Goal: Task Accomplishment & Management: Use online tool/utility

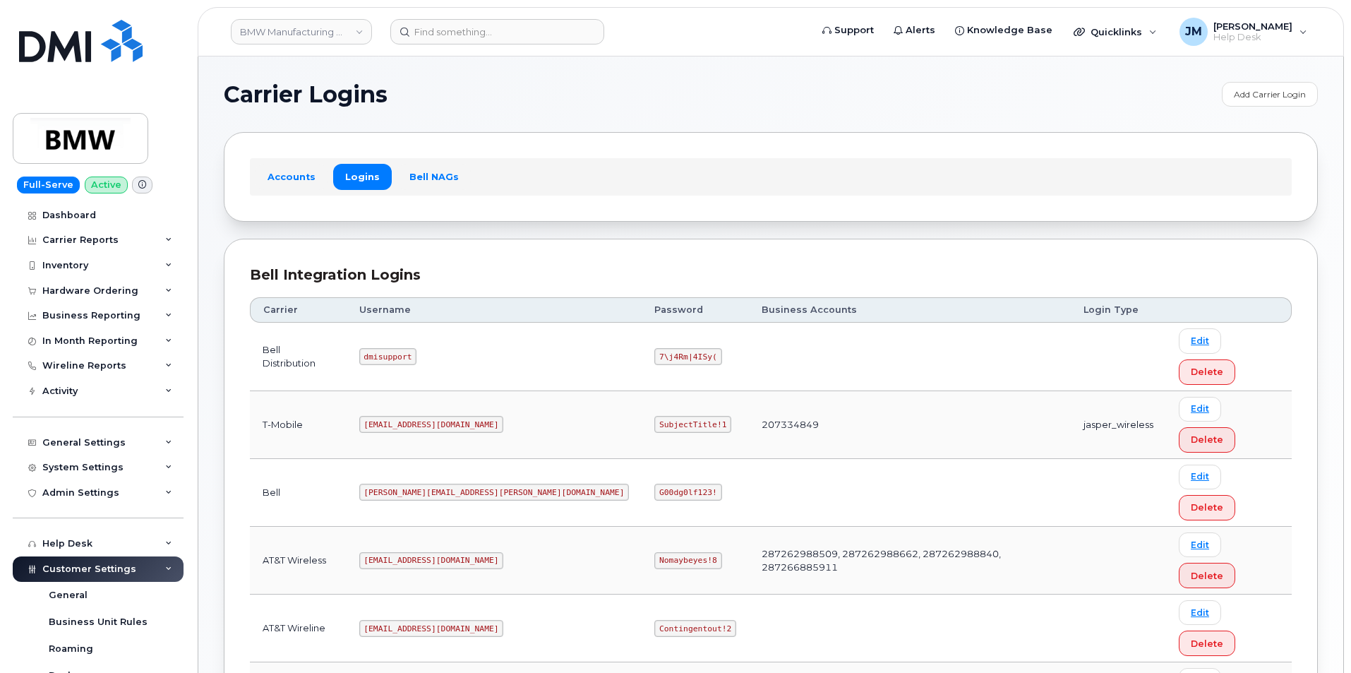
drag, startPoint x: 454, startPoint y: 606, endPoint x: 374, endPoint y: 605, distance: 80.5
copy code "MS-BMW@dminc.com"
drag, startPoint x: 532, startPoint y: 604, endPoint x: 588, endPoint y: 614, distance: 57.2
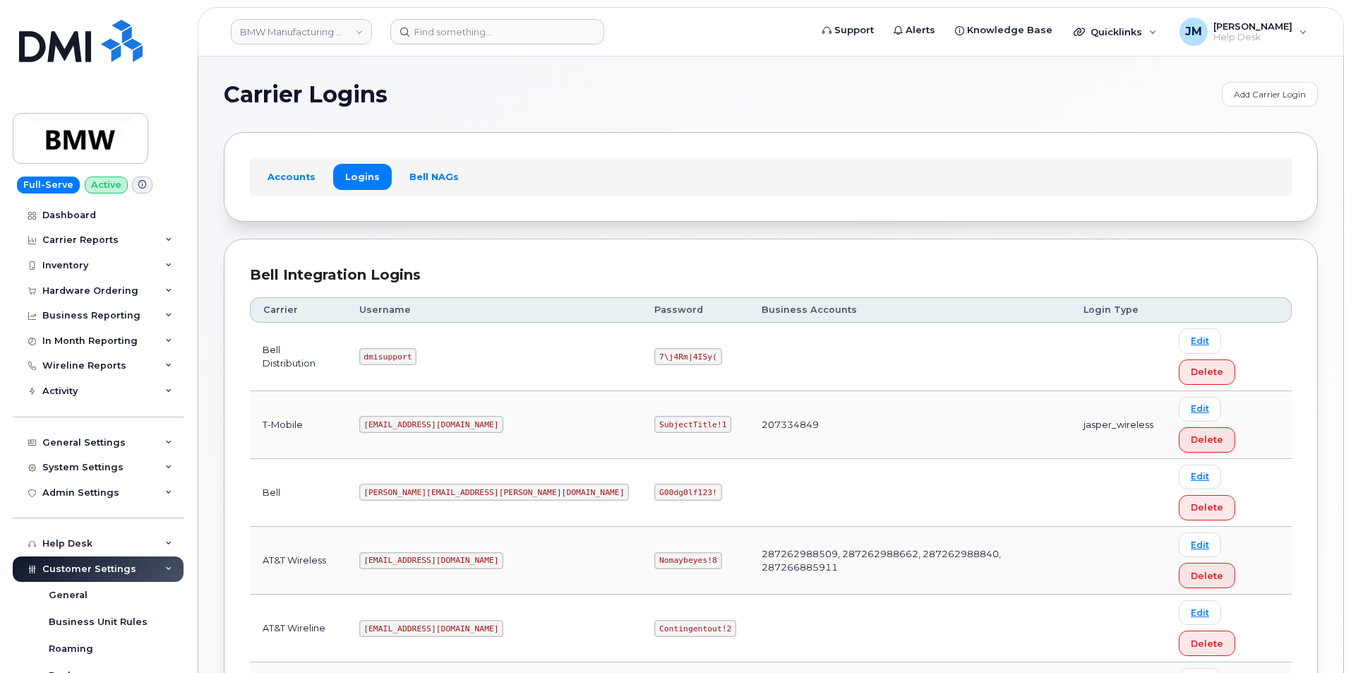
copy code "SubjectTitle!1"
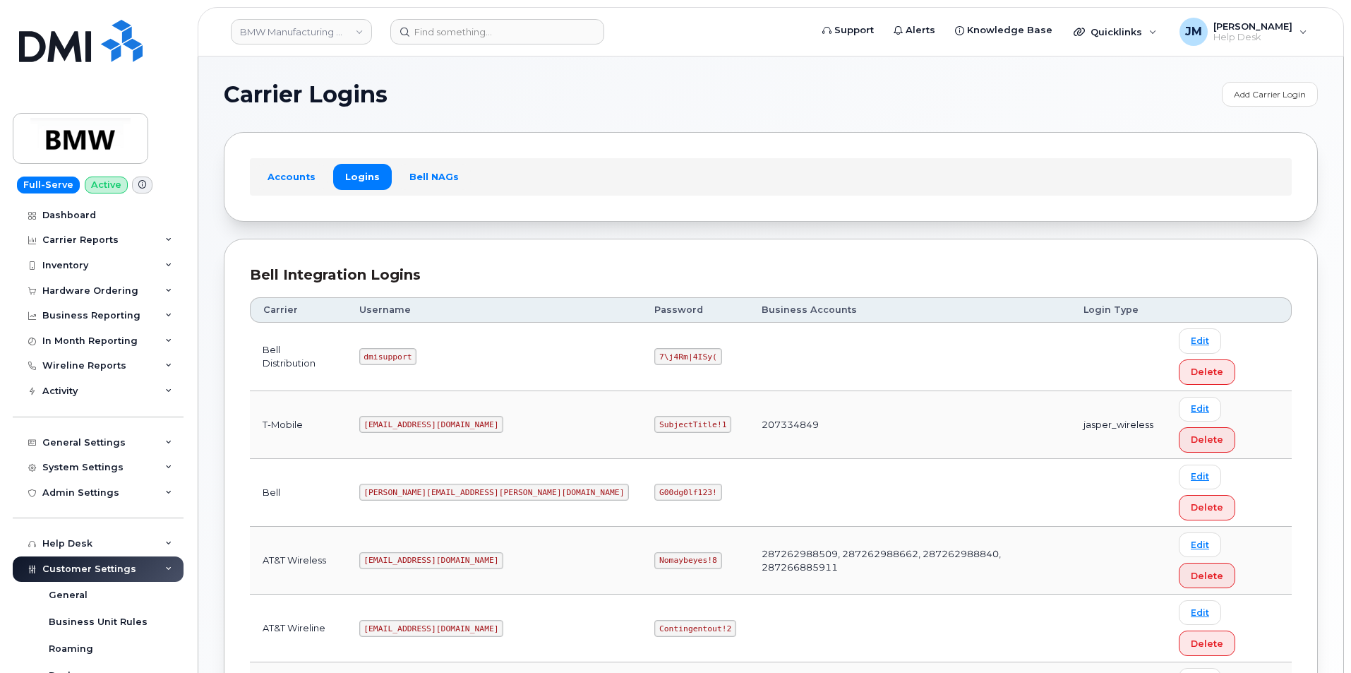
copy code "MS-BMW@dminc.com"
click at [418, 416] on code "msem@dminc.com" at bounding box center [431, 424] width 145 height 17
copy code "msem@dminc.com"
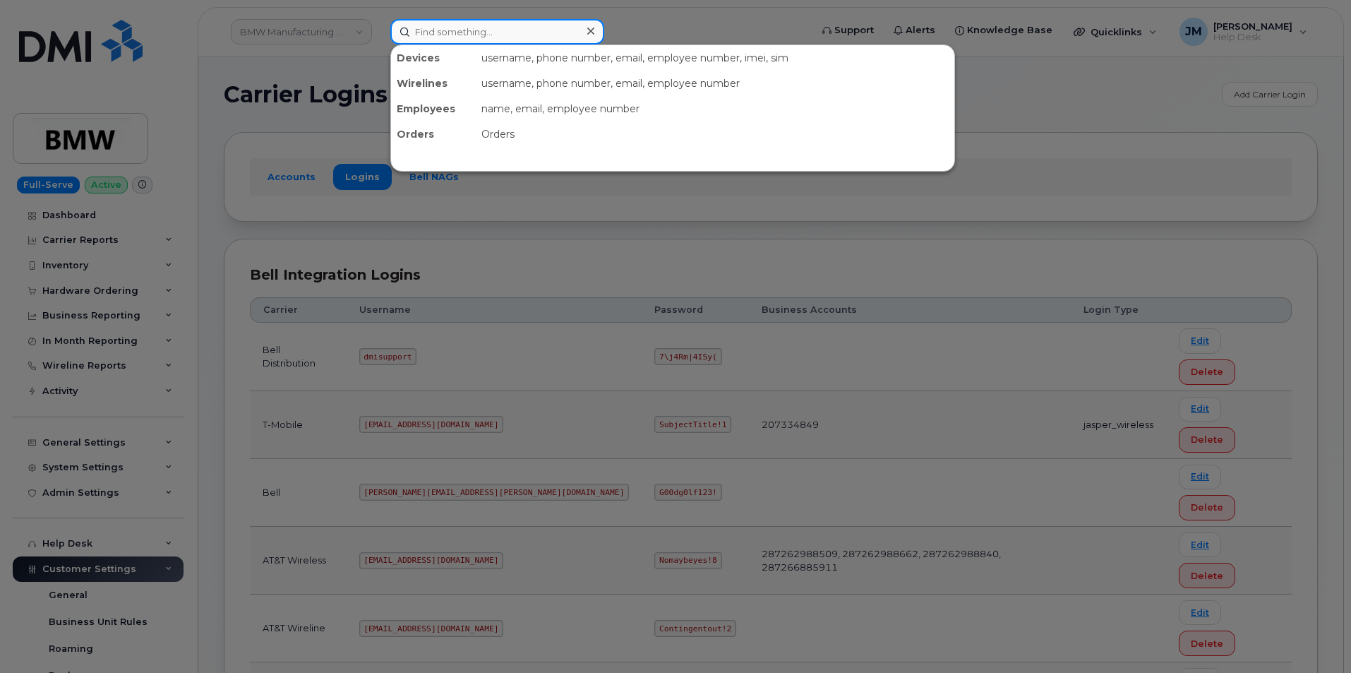
click at [452, 34] on input at bounding box center [497, 31] width 214 height 25
paste input "864-887-8803"
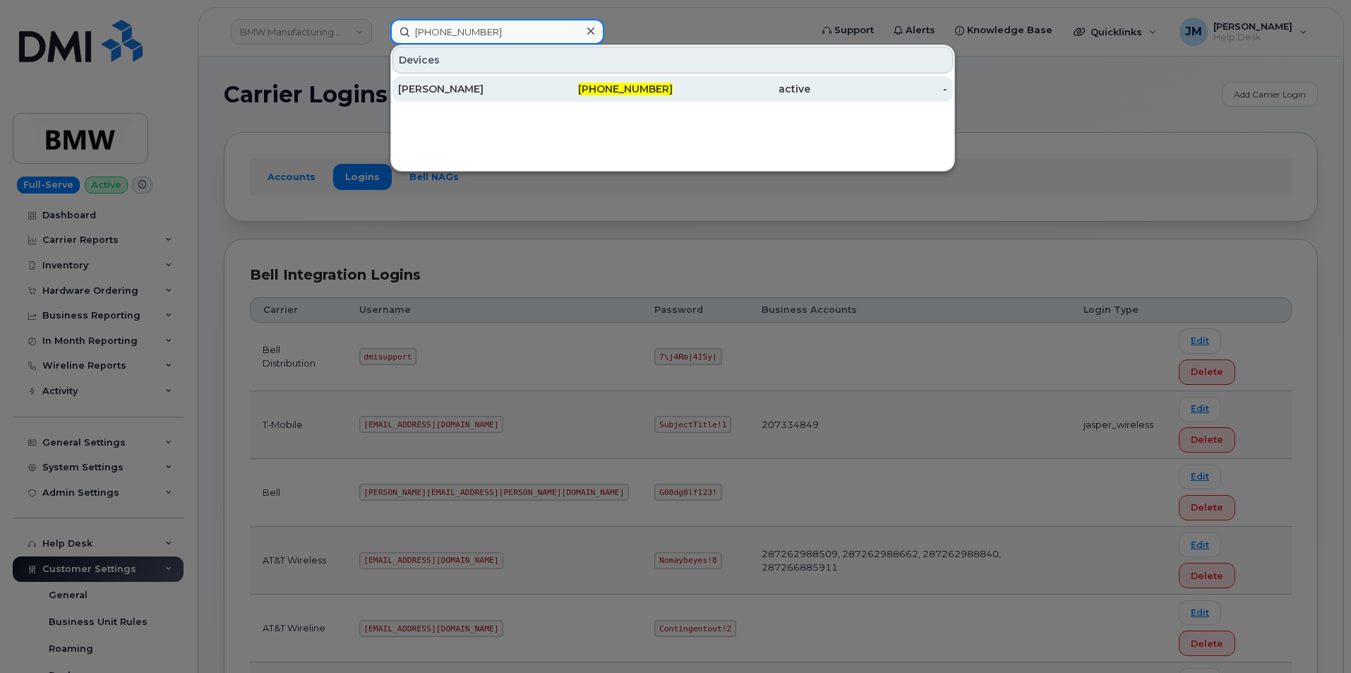
type input "864-887-8803"
click at [463, 85] on div "Tyler Jackson" at bounding box center [467, 89] width 138 height 14
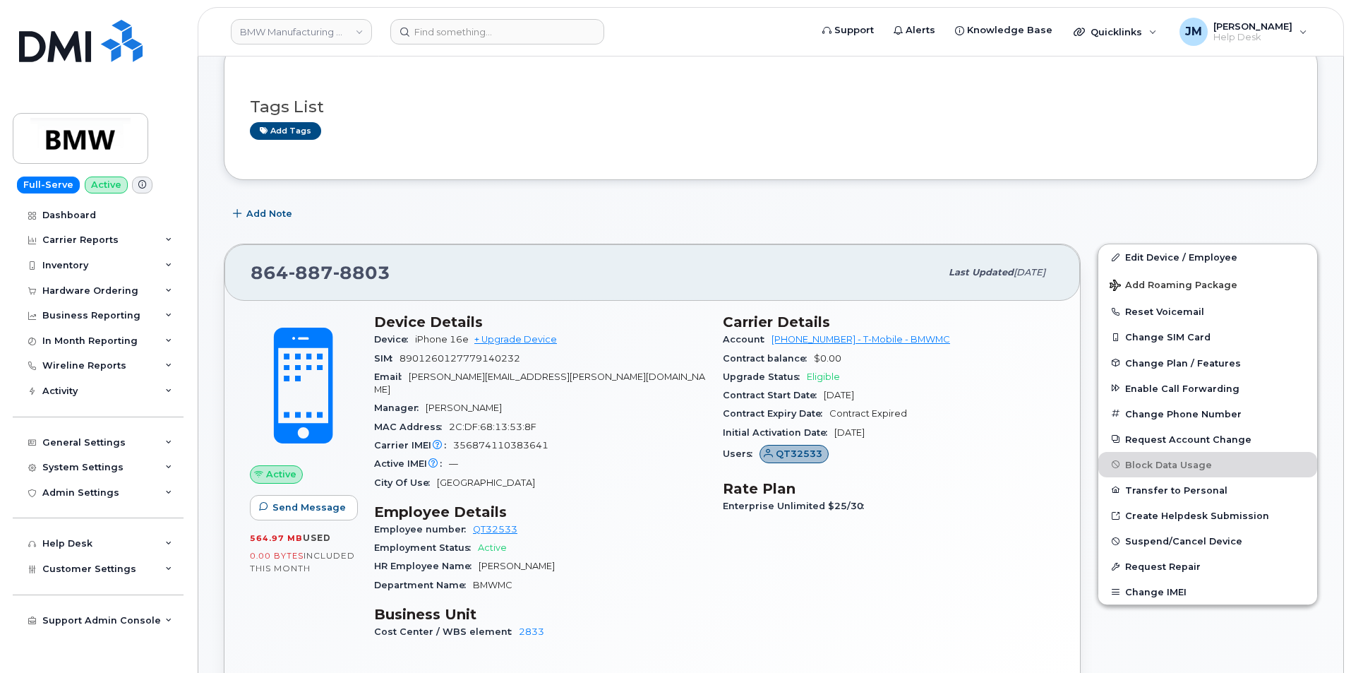
scroll to position [141, 0]
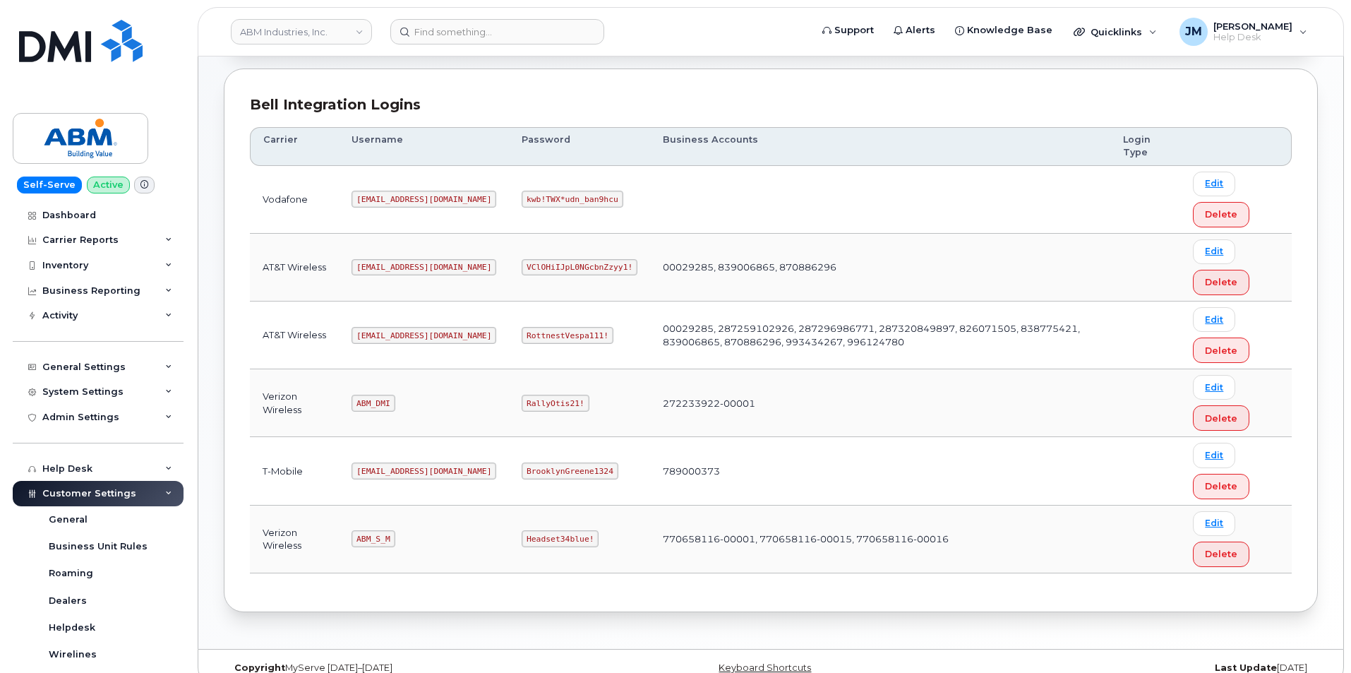
scroll to position [191, 0]
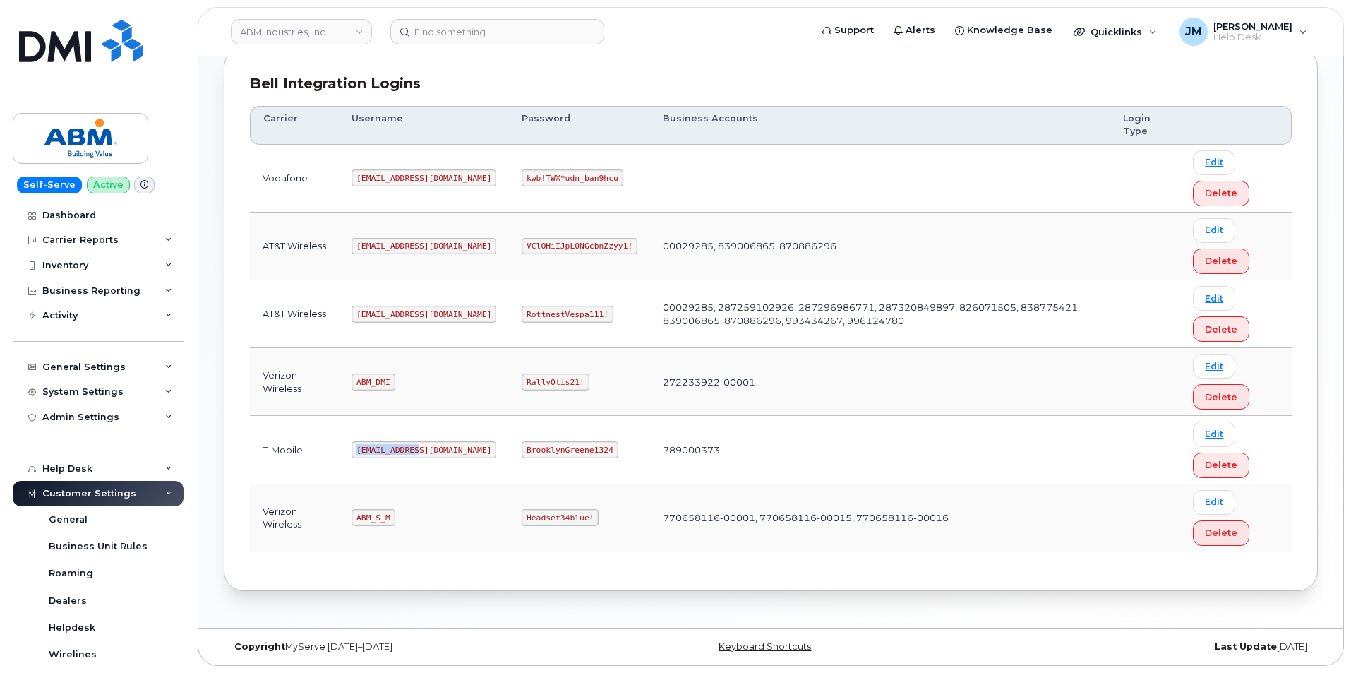
drag, startPoint x: 414, startPoint y: 450, endPoint x: 332, endPoint y: 450, distance: 82.6
click at [332, 450] on tr "T-Mobile [EMAIL_ADDRESS][DOMAIN_NAME] BrooklynGreene1324 789000373 Edit Delete" at bounding box center [771, 450] width 1042 height 68
copy tr "[EMAIL_ADDRESS][DOMAIN_NAME]"
click at [522, 450] on code "BrooklynGreene1324" at bounding box center [570, 449] width 96 height 17
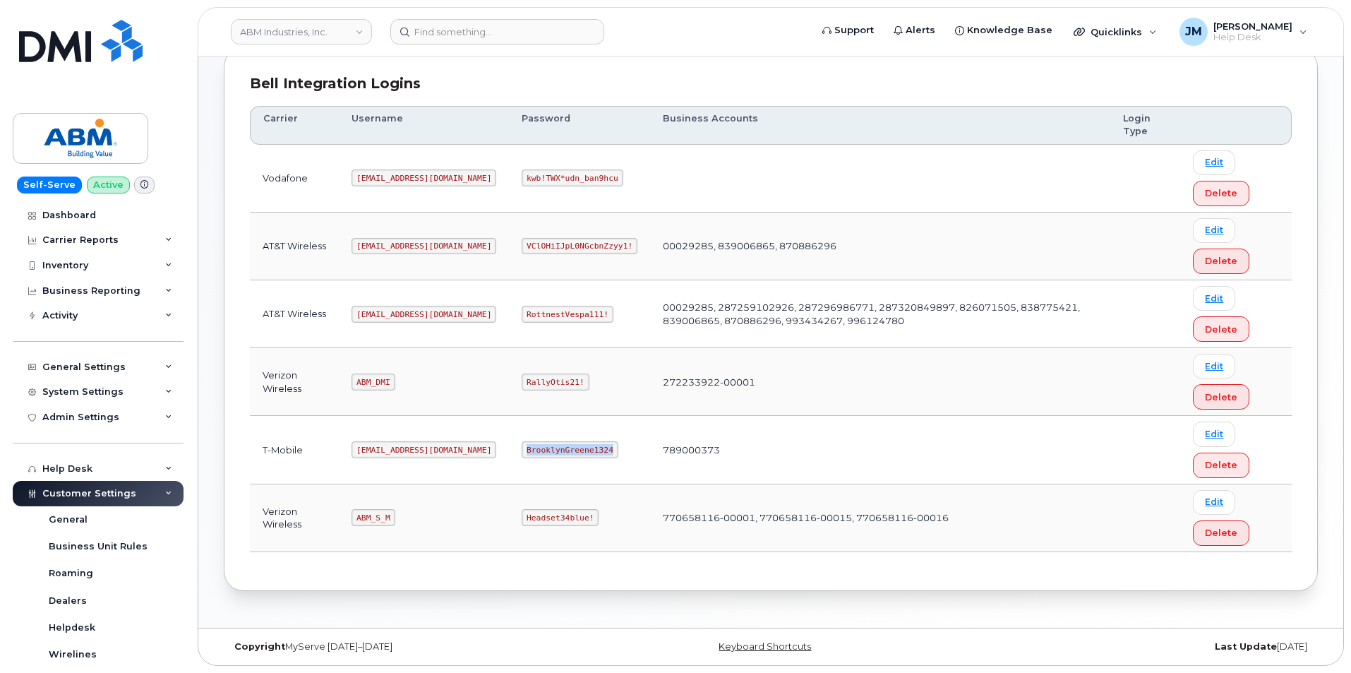
click at [522, 450] on code "BrooklynGreene1324" at bounding box center [570, 449] width 96 height 17
copy code "BrooklynGreene1324"
click at [522, 448] on code "BrooklynGreene1324" at bounding box center [570, 449] width 96 height 17
click at [555, 457] on td "BrooklynGreene1324" at bounding box center [579, 450] width 141 height 68
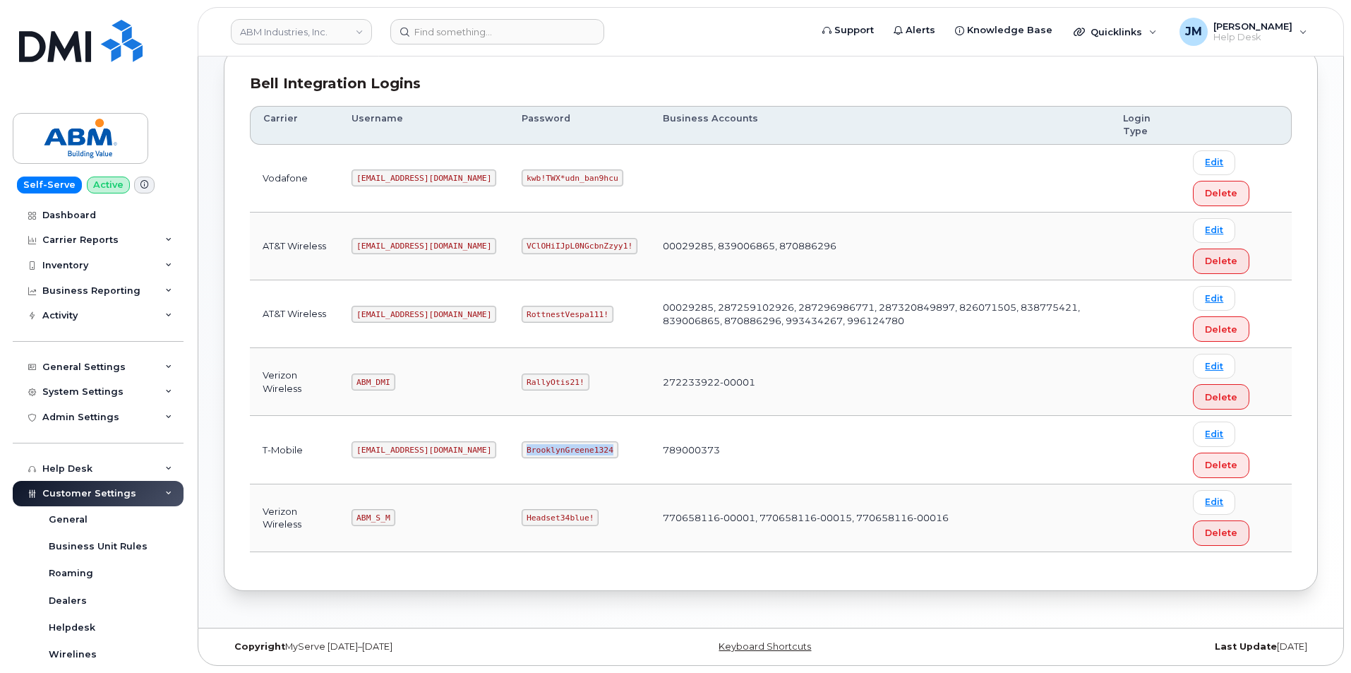
click at [556, 452] on code "BrooklynGreene1324" at bounding box center [570, 449] width 96 height 17
drag, startPoint x: 556, startPoint y: 450, endPoint x: 478, endPoint y: 448, distance: 78.4
click at [522, 448] on code "BrooklynGreene1324" at bounding box center [570, 449] width 96 height 17
click at [522, 449] on code "BrooklynGreene1324" at bounding box center [570, 449] width 96 height 17
drag, startPoint x: 477, startPoint y: 448, endPoint x: 557, endPoint y: 455, distance: 80.0
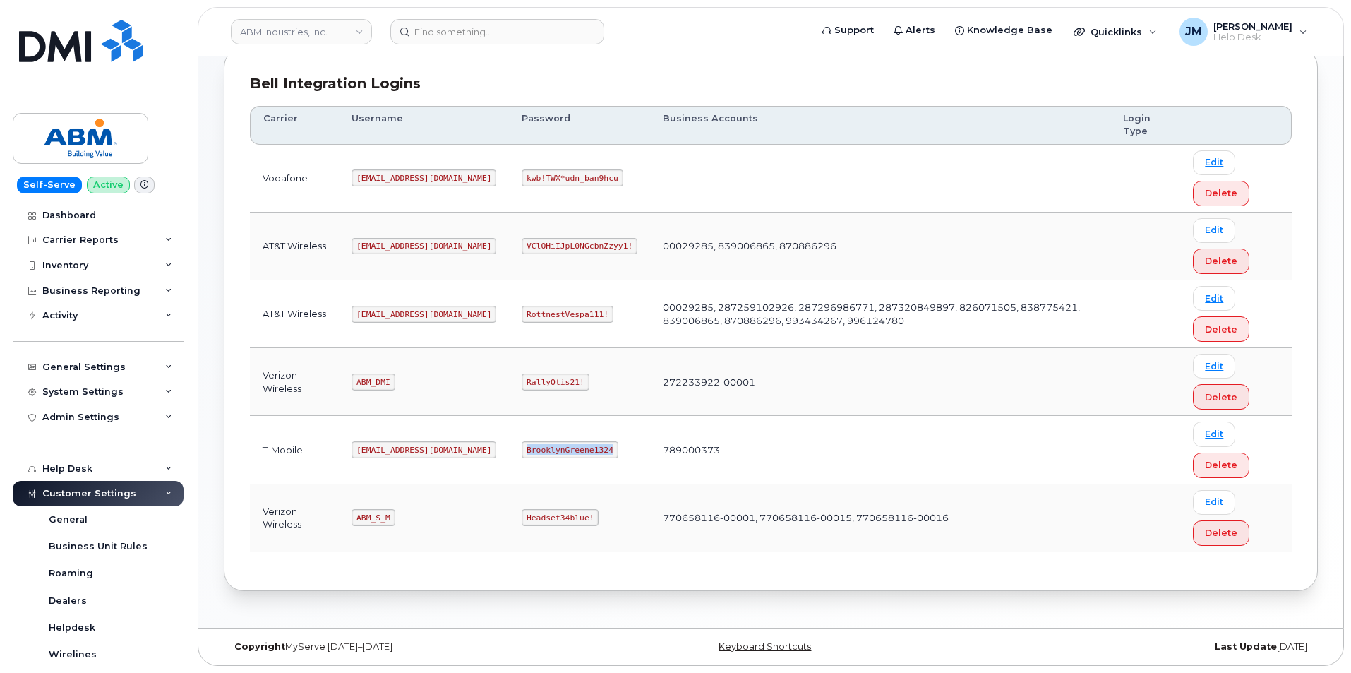
click at [557, 455] on code "BrooklynGreene1324" at bounding box center [570, 449] width 96 height 17
copy code "BrooklynGreene1324"
click at [385, 449] on code "[EMAIL_ADDRESS][DOMAIN_NAME]" at bounding box center [424, 449] width 145 height 17
click at [384, 449] on code "[EMAIL_ADDRESS][DOMAIN_NAME]" at bounding box center [424, 449] width 145 height 17
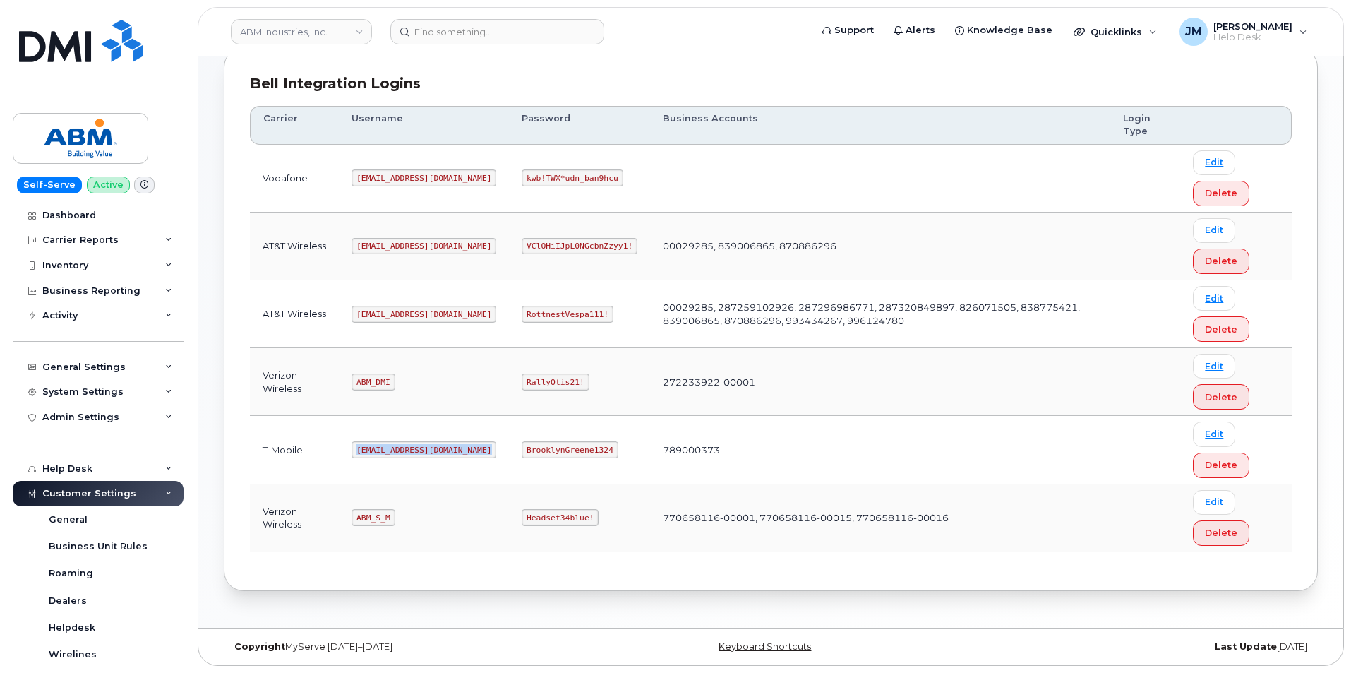
click at [384, 449] on code "[EMAIL_ADDRESS][DOMAIN_NAME]" at bounding box center [424, 449] width 145 height 17
copy code "[EMAIL_ADDRESS][DOMAIN_NAME]"
click at [527, 453] on code "BrooklynGreene1324" at bounding box center [570, 449] width 96 height 17
copy code "BrooklynGreene1324"
